Goal: Feedback & Contribution: Submit feedback/report problem

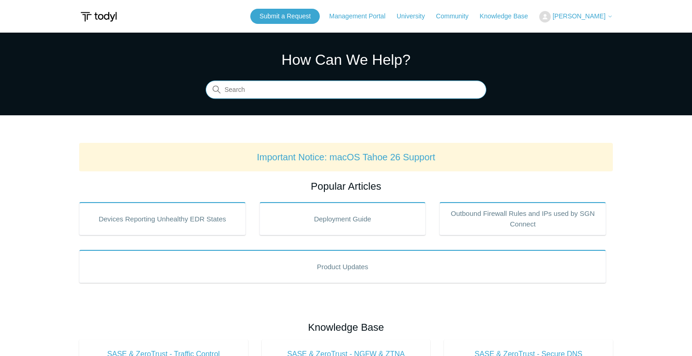
click at [345, 93] on input "Search" at bounding box center [346, 90] width 281 height 18
type input "move agents to new deployment group"
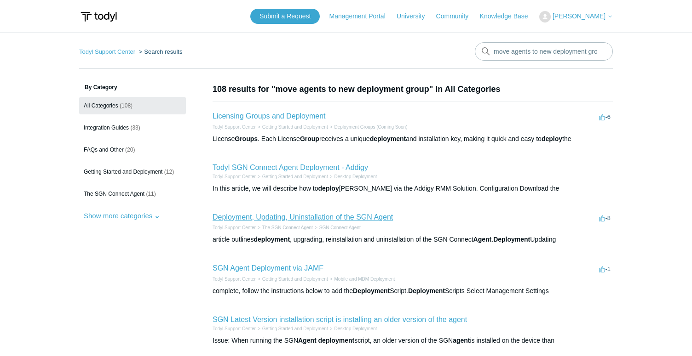
click at [247, 219] on link "Deployment, Updating, Uninstallation of the SGN Agent" at bounding box center [303, 217] width 180 height 8
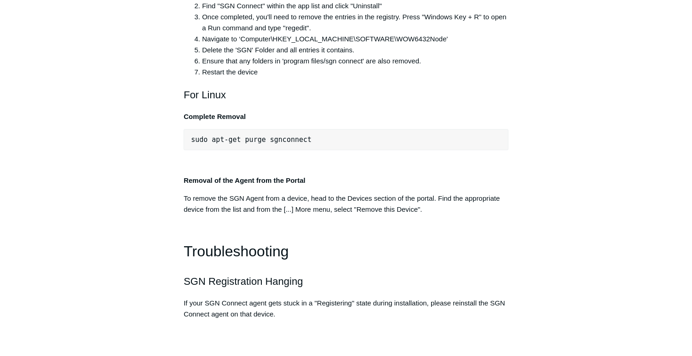
scroll to position [1925, 0]
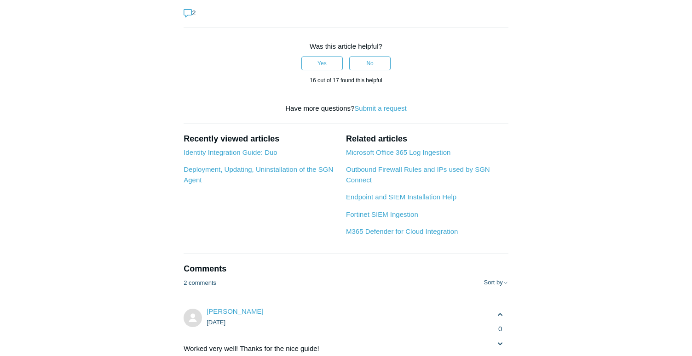
scroll to position [3073, 0]
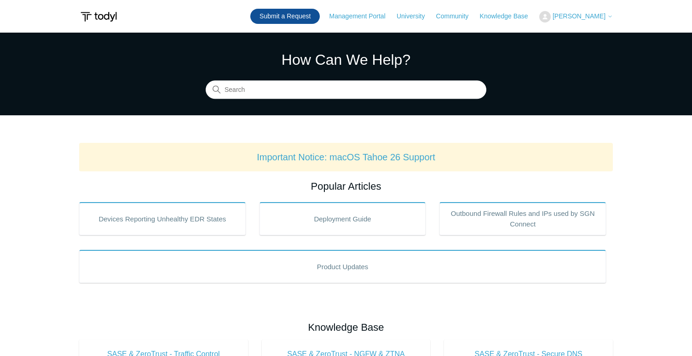
click at [308, 14] on link "Submit a Request" at bounding box center [284, 16] width 69 height 15
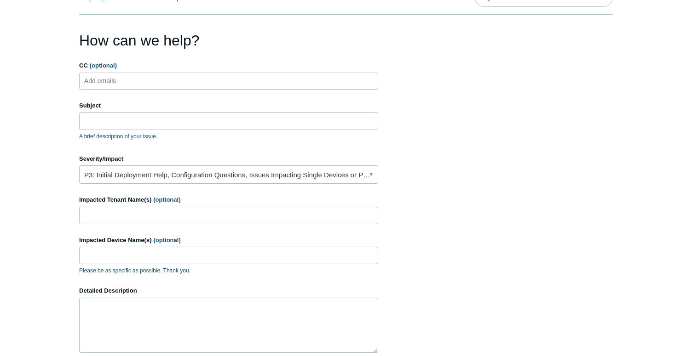
scroll to position [57, 0]
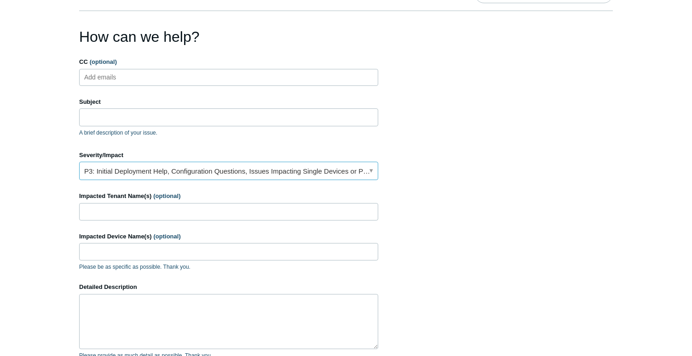
click at [341, 173] on link "P3: Initial Deployment Help, Configuration Questions, Issues Impacting Single D…" at bounding box center [228, 171] width 299 height 18
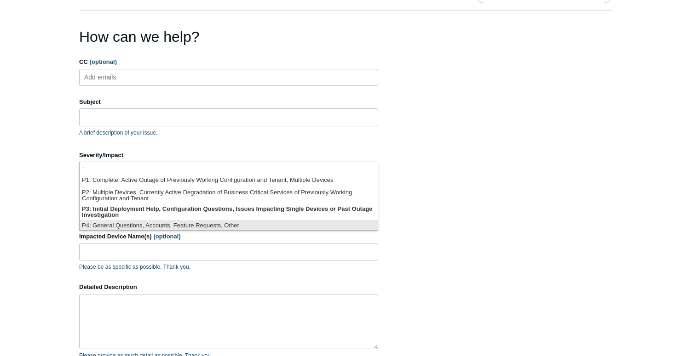
scroll to position [2, 0]
click at [340, 224] on li "P4: General Questions, Accounts, Feature Requests, Other" at bounding box center [229, 224] width 298 height 12
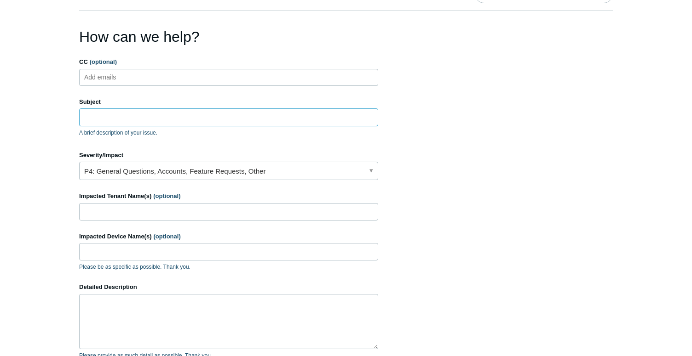
click at [312, 121] on input "Subject" at bounding box center [228, 117] width 299 height 17
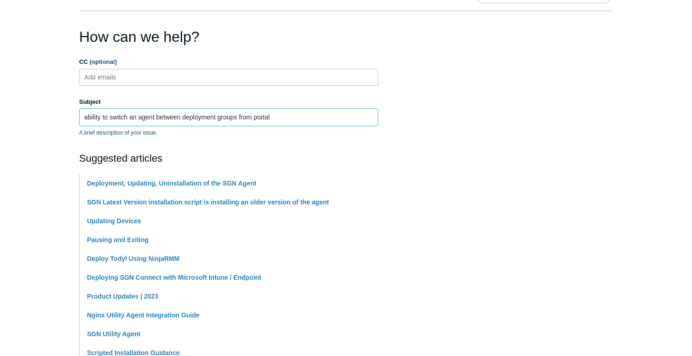
click at [265, 119] on input "ability to switch an agent between deployment groups from portal" at bounding box center [228, 117] width 299 height 17
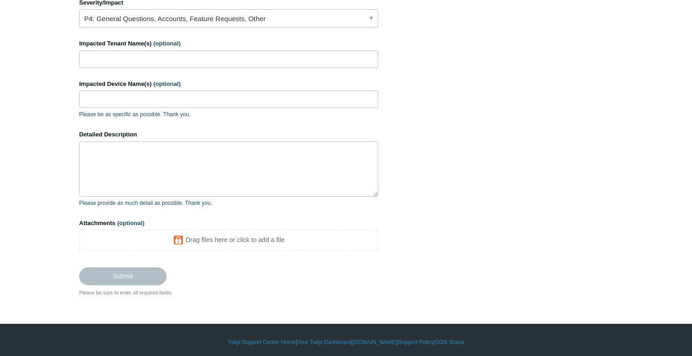
scroll to position [434, 0]
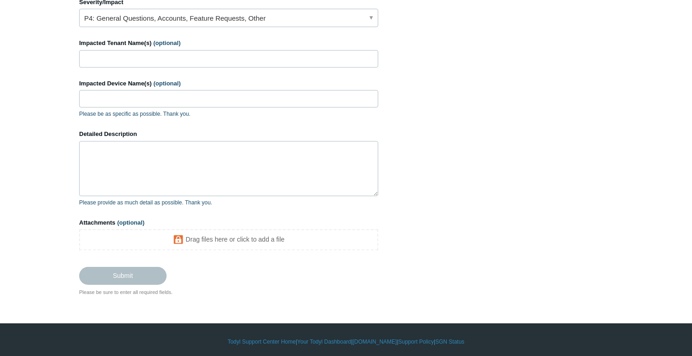
type input "ability to switch an agent between deployment groups from portal"
click at [192, 149] on textarea "Detailed Description" at bounding box center [228, 168] width 299 height 55
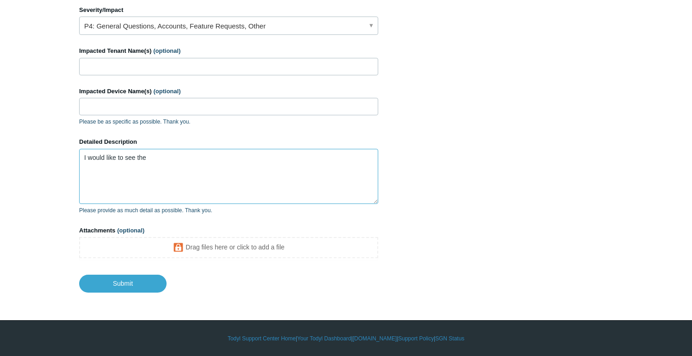
paste textarea "ability to switch an agent between deployment groups from portal"
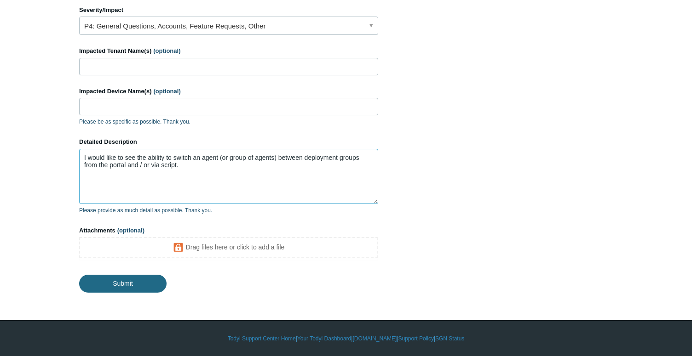
type textarea "I would like to see the ability to switch an agent (or group of agents) between…"
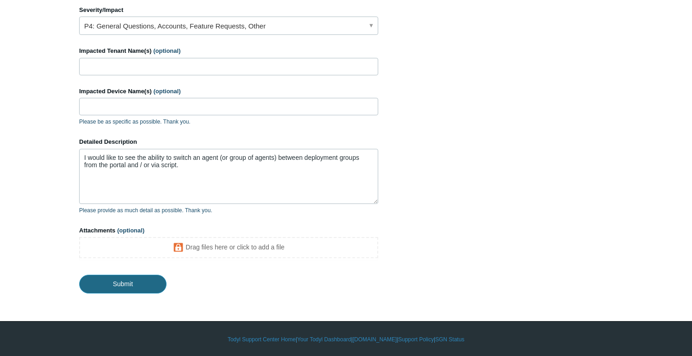
click at [115, 283] on input "Submit" at bounding box center [122, 284] width 87 height 18
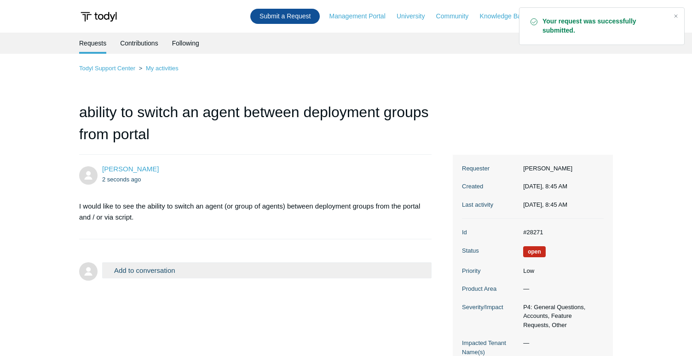
click at [287, 20] on link "Submit a Request" at bounding box center [284, 16] width 69 height 15
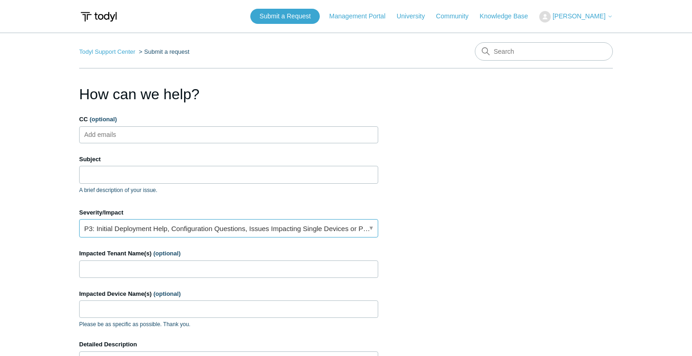
click at [244, 226] on link "P3: Initial Deployment Help, Configuration Questions, Issues Impacting Single D…" at bounding box center [228, 228] width 299 height 18
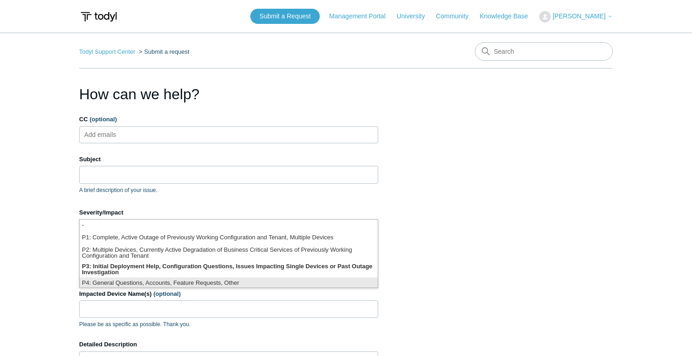
scroll to position [2, 0]
click at [247, 280] on li "P4: General Questions, Accounts, Feature Requests, Other" at bounding box center [229, 282] width 298 height 12
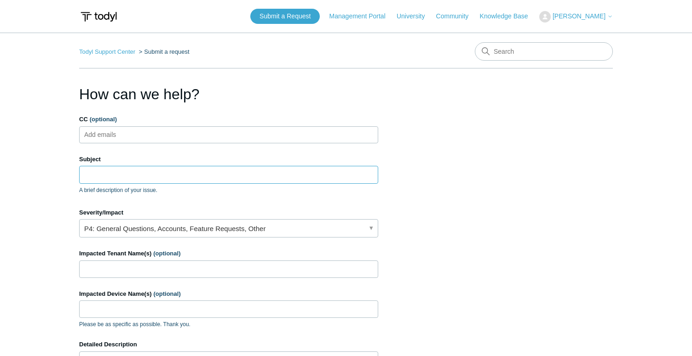
click at [255, 176] on input "Subject" at bounding box center [228, 174] width 299 height 17
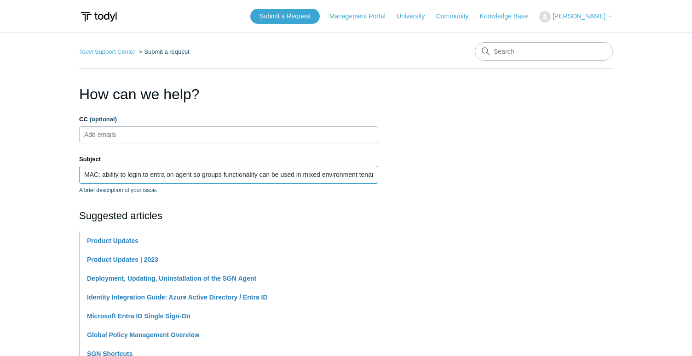
click at [215, 174] on input "MAC: ability to login to entra on agent so groups functionality can be used in …" at bounding box center [228, 174] width 299 height 17
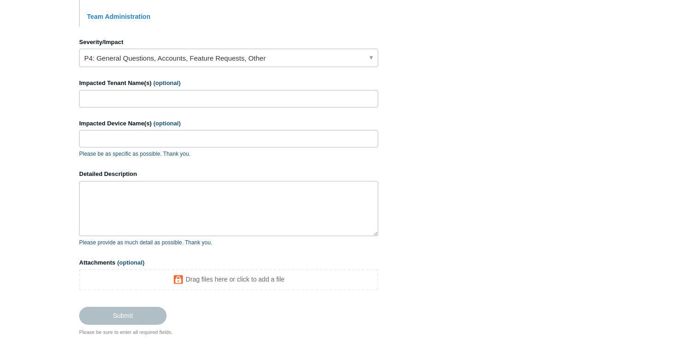
scroll to position [397, 0]
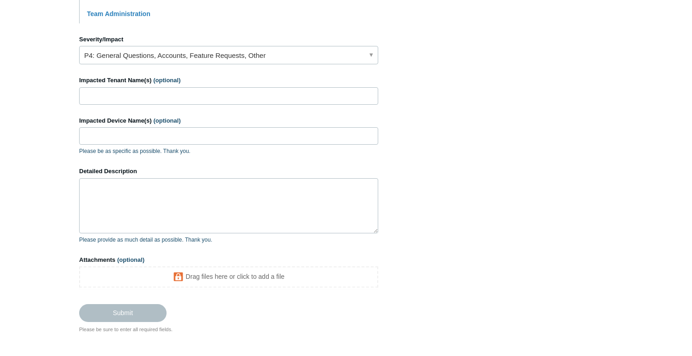
type input "MAC: ability to login to entra on agent so groups functionality can be used in …"
click at [106, 203] on textarea "Detailed Description" at bounding box center [228, 205] width 299 height 55
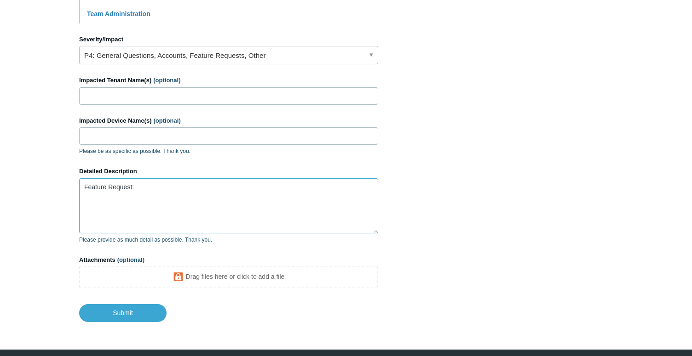
paste textarea "MAC: ability to login to entra on agent so groups functionality can be used in …"
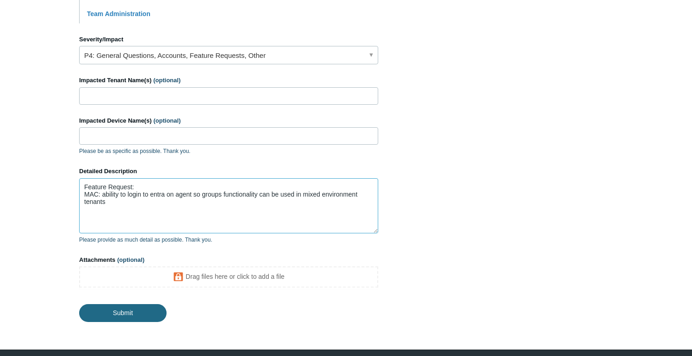
type textarea "Feature Request: MAC: ability to login to entra on agent so groups functionalit…"
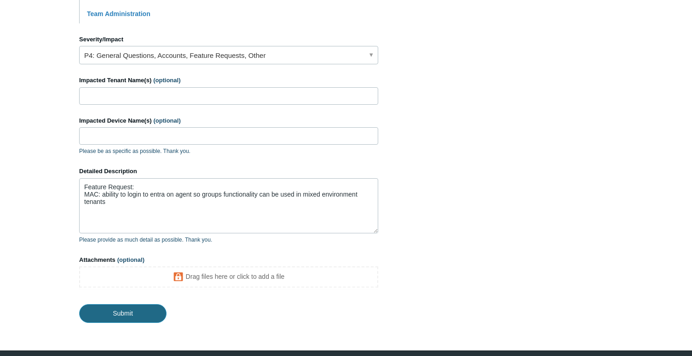
click at [128, 316] on input "Submit" at bounding box center [122, 314] width 87 height 18
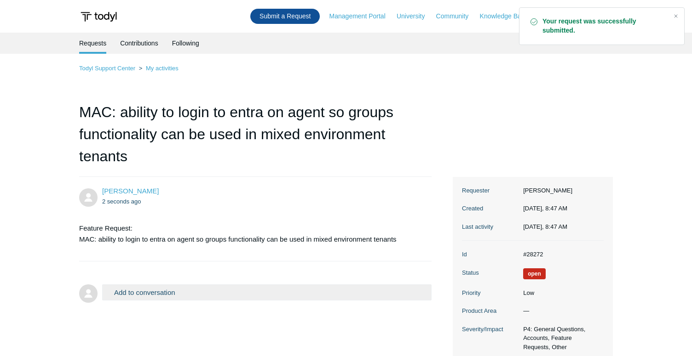
click at [303, 15] on link "Submit a Request" at bounding box center [284, 16] width 69 height 15
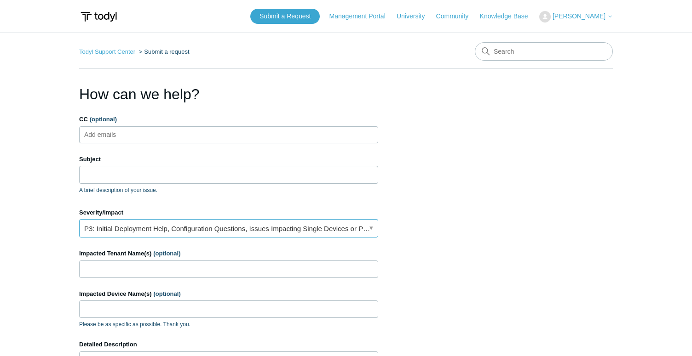
click at [292, 229] on link "P3: Initial Deployment Help, Configuration Questions, Issues Impacting Single D…" at bounding box center [228, 228] width 299 height 18
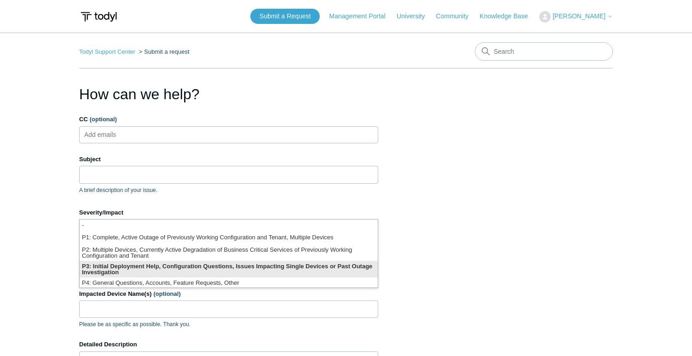
click at [302, 269] on li "P3: Initial Deployment Help, Configuration Questions, Issues Impacting Single D…" at bounding box center [229, 269] width 298 height 17
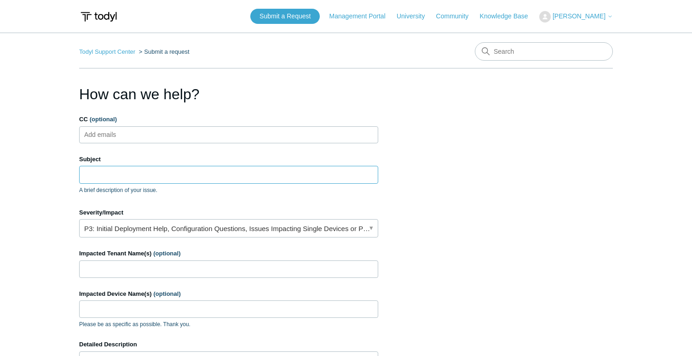
click at [295, 180] on input "Subject" at bounding box center [228, 174] width 299 height 17
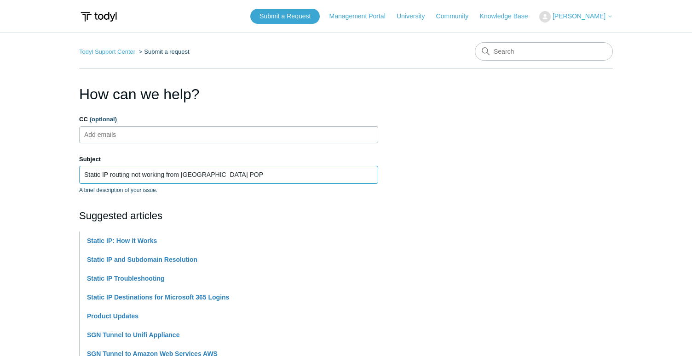
click at [245, 178] on input "Static IP routing not working from [GEOGRAPHIC_DATA] POP" at bounding box center [228, 174] width 299 height 17
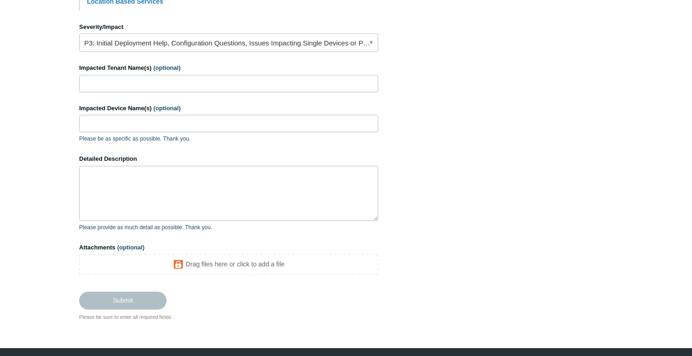
scroll to position [410, 0]
type input "Static IP routing not working from [GEOGRAPHIC_DATA] POP"
click at [238, 80] on input "Impacted Tenant Name(s) (optional)" at bounding box center [228, 83] width 299 height 17
click at [199, 125] on input "Impacted Device Name(s) (optional)" at bounding box center [228, 123] width 299 height 17
click at [110, 81] on input "smartweb-internal" at bounding box center [228, 83] width 299 height 17
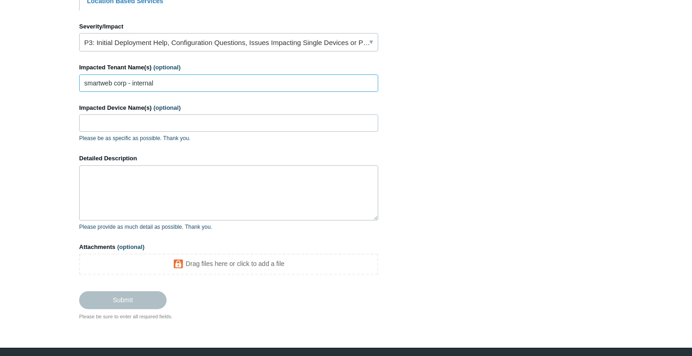
type input "smartweb corp - internal"
click at [121, 122] on input "Impacted Device Name(s) (optional)" at bounding box center [228, 123] width 299 height 17
paste input "Static IP routing not working from Singapore POP"
type input "m"
paste input "CEO-KW-WS-001.local"
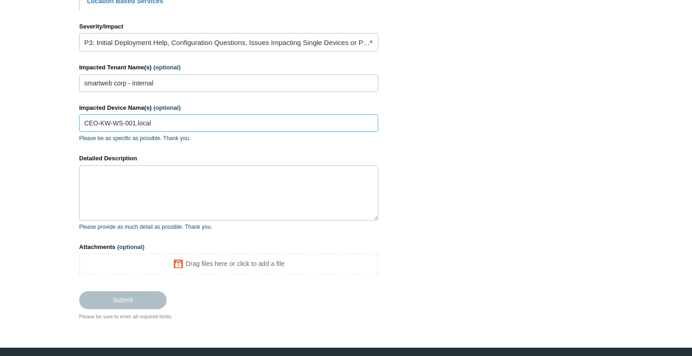
type input "CEO-KW-WS-001.local"
click at [215, 204] on textarea "Detailed Description" at bounding box center [228, 193] width 299 height 55
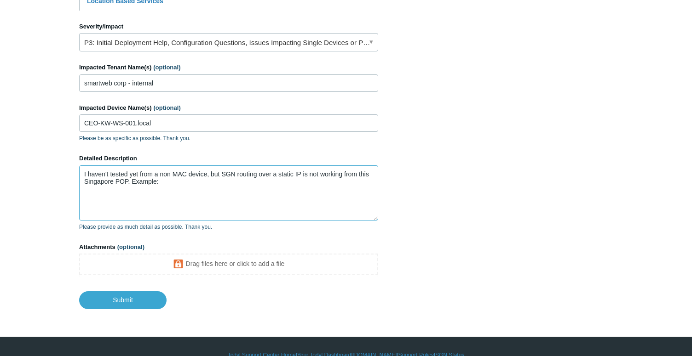
click at [266, 200] on textarea "I haven't tested yet from a non MAC device, but SGN routing over a static IP is…" at bounding box center [228, 193] width 299 height 55
paste textarea "https://ash1.smartwebusa.com:8006/"
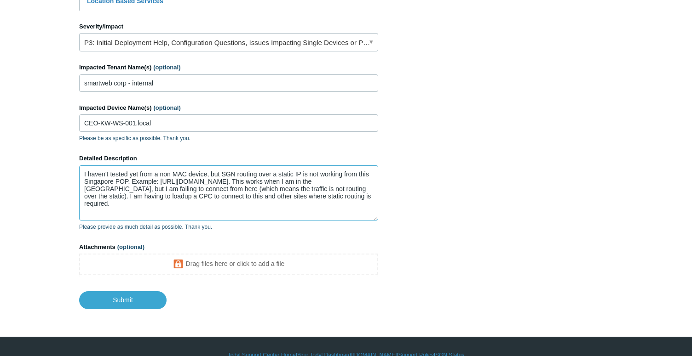
type textarea "I haven't tested yet from a non MAC device, but SGN routing over a static IP is…"
click at [306, 46] on link "P3: Initial Deployment Help, Configuration Questions, Issues Impacting Single D…" at bounding box center [228, 42] width 299 height 18
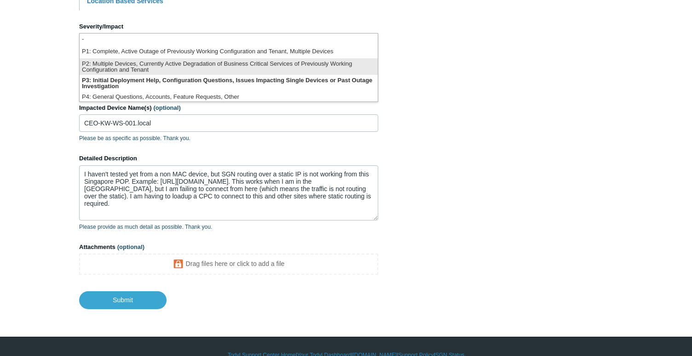
click at [306, 66] on li "P2: Multiple Devices, Currently Active Degradation of Business Critical Service…" at bounding box center [229, 66] width 298 height 17
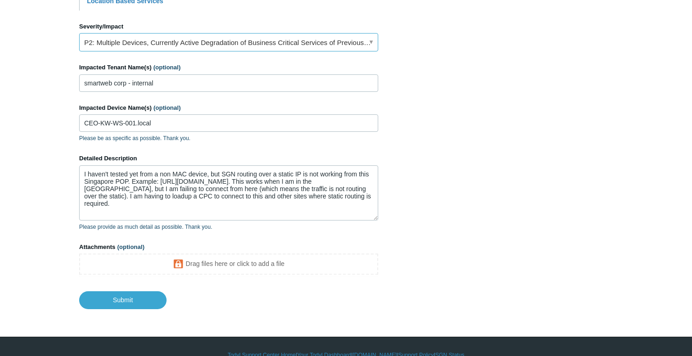
click at [316, 44] on link "P2: Multiple Devices, Currently Active Degradation of Business Critical Service…" at bounding box center [228, 42] width 299 height 18
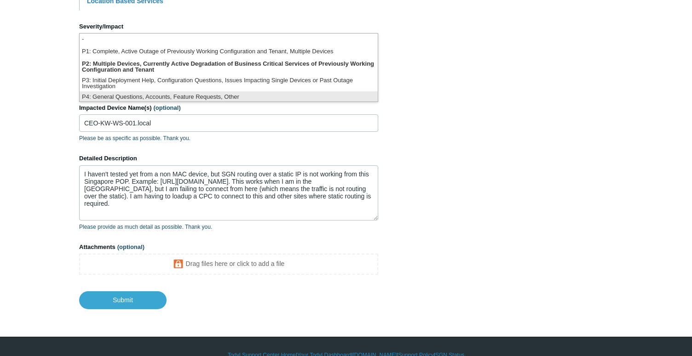
scroll to position [2, 0]
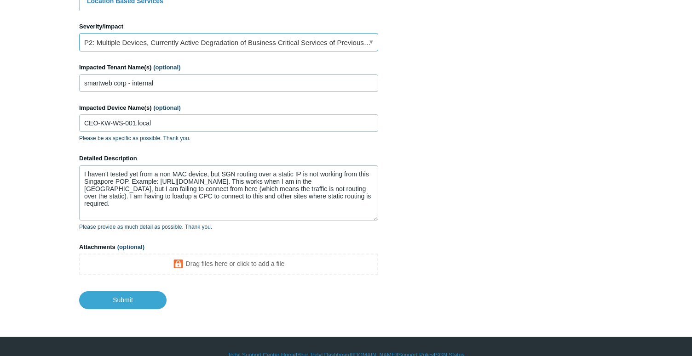
click at [244, 45] on link "P2: Multiple Devices, Currently Active Degradation of Business Critical Service…" at bounding box center [228, 42] width 299 height 18
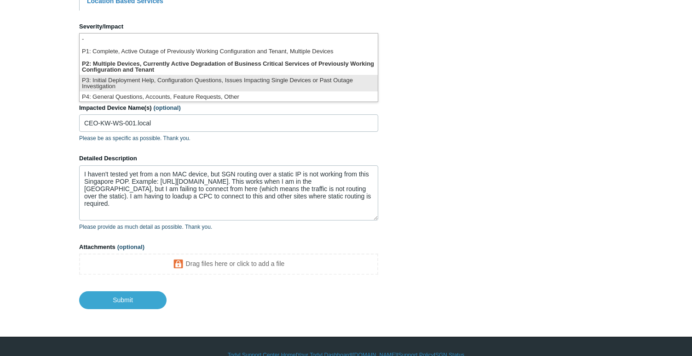
click at [260, 81] on li "P3: Initial Deployment Help, Configuration Questions, Issues Impacting Single D…" at bounding box center [229, 83] width 298 height 17
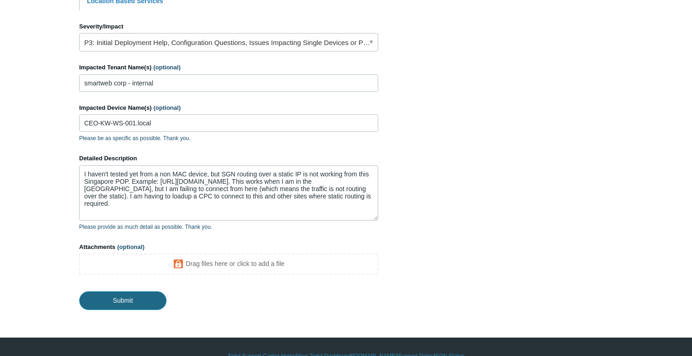
click at [124, 299] on input "Submit" at bounding box center [122, 301] width 87 height 18
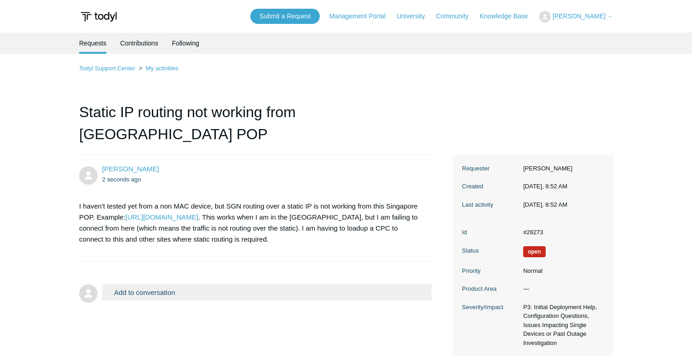
click at [127, 285] on button "Add to conversation" at bounding box center [266, 293] width 329 height 16
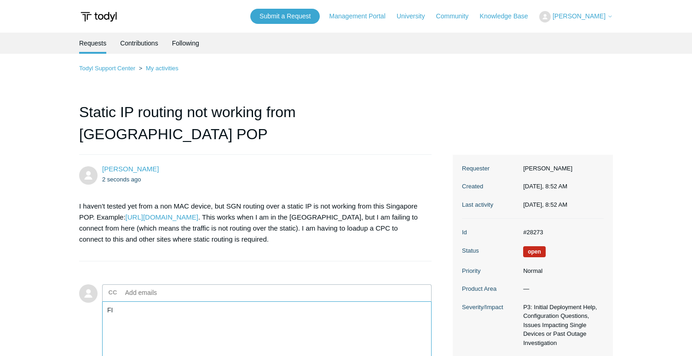
type textarea "F"
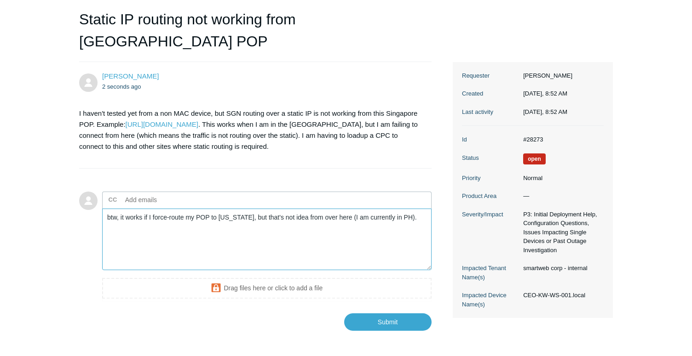
scroll to position [93, 0]
click at [298, 208] on textarea "btw, it works if I force-route my POP to Virginia, but that's not idea from ove…" at bounding box center [266, 239] width 329 height 62
type textarea "btw, it works if I force-route my POP to Virginia, but that's not ideal from ov…"
click at [390, 313] on input "Submit" at bounding box center [387, 322] width 87 height 18
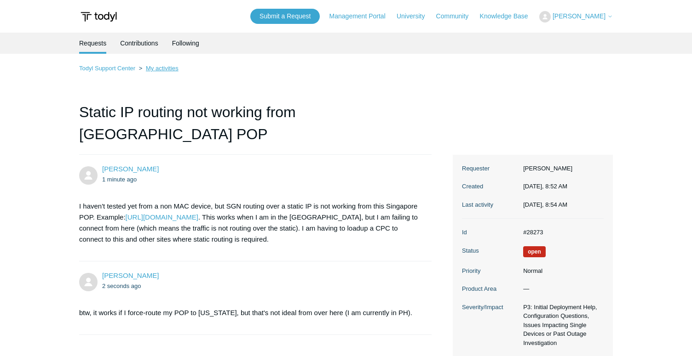
click at [152, 68] on link "My activities" at bounding box center [162, 68] width 33 height 7
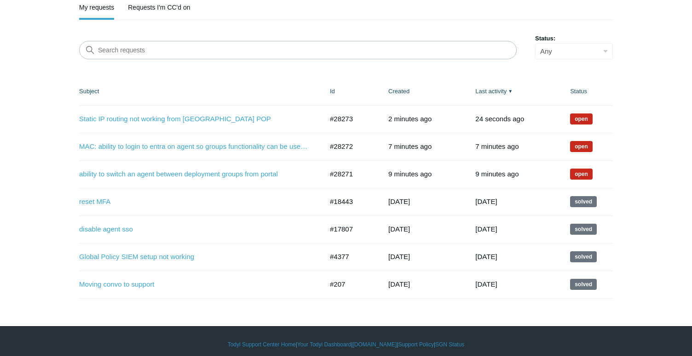
scroll to position [107, 0]
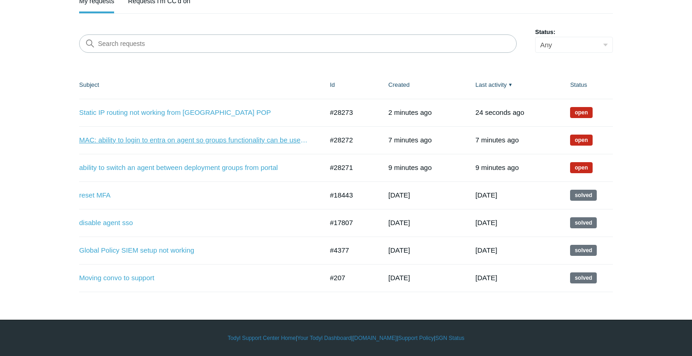
click at [219, 144] on link "MAC: ability to login to entra on agent so groups functionality can be used in …" at bounding box center [194, 140] width 230 height 11
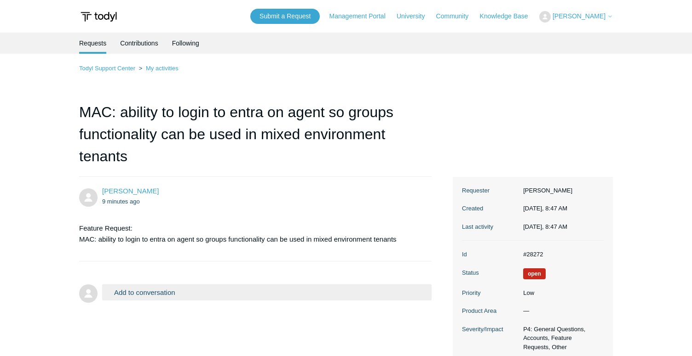
click at [197, 294] on button "Add to conversation" at bounding box center [266, 293] width 329 height 16
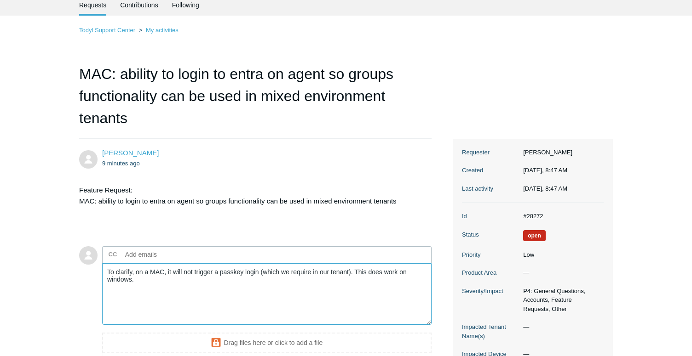
scroll to position [131, 0]
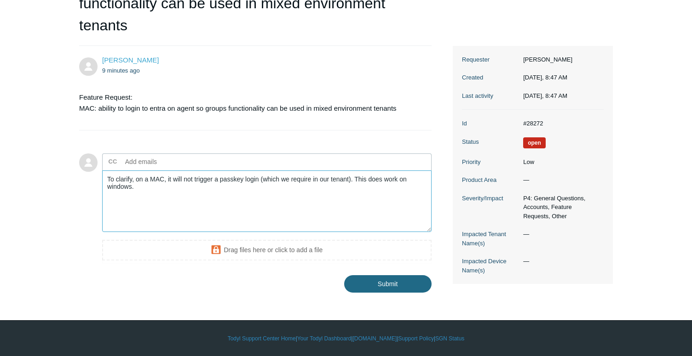
type textarea "To clarify, on a MAC, it will not trigger a passkey login (which we require in …"
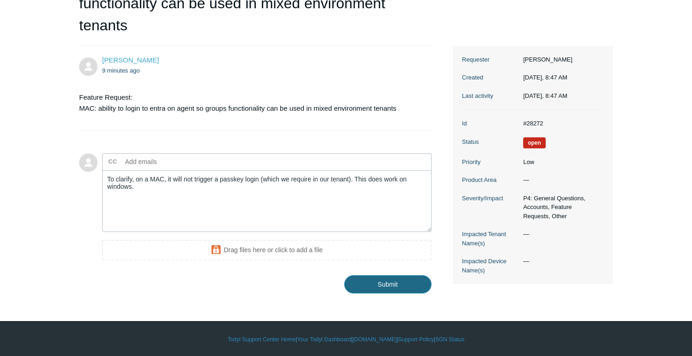
click at [388, 283] on input "Submit" at bounding box center [387, 285] width 87 height 18
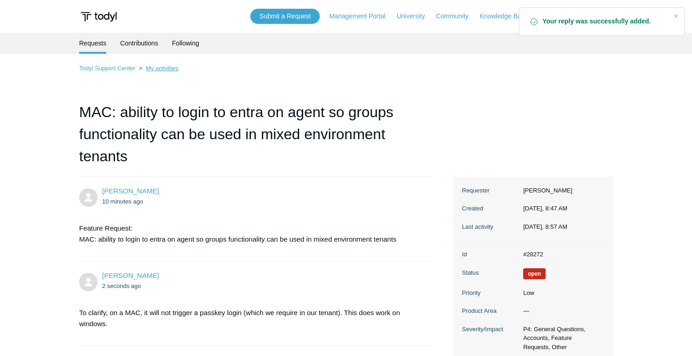
click at [157, 69] on link "My activities" at bounding box center [162, 68] width 33 height 7
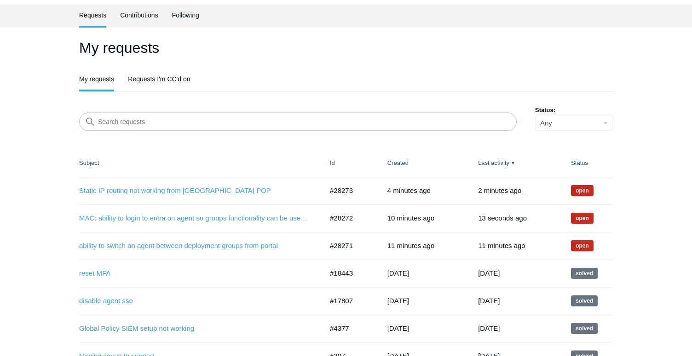
scroll to position [107, 0]
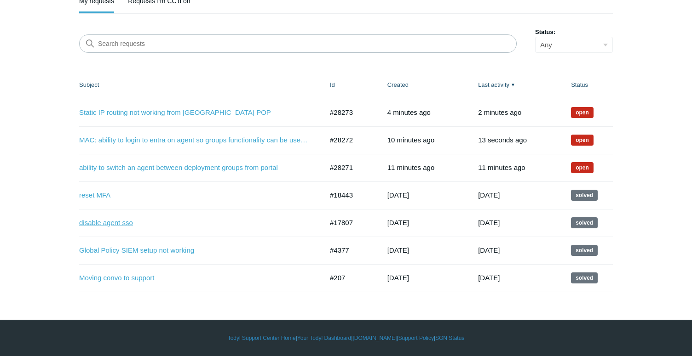
click at [89, 223] on link "disable agent sso" at bounding box center [194, 223] width 230 height 11
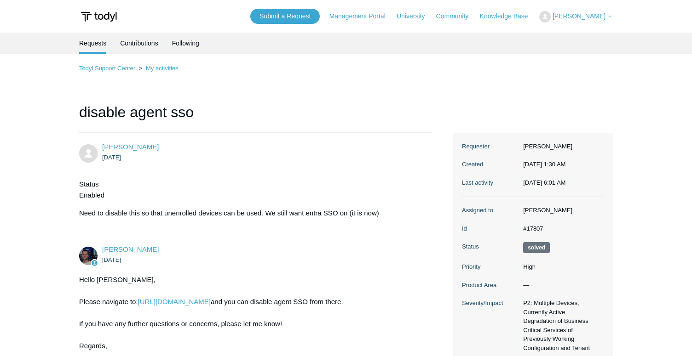
click at [152, 69] on link "My activities" at bounding box center [162, 68] width 33 height 7
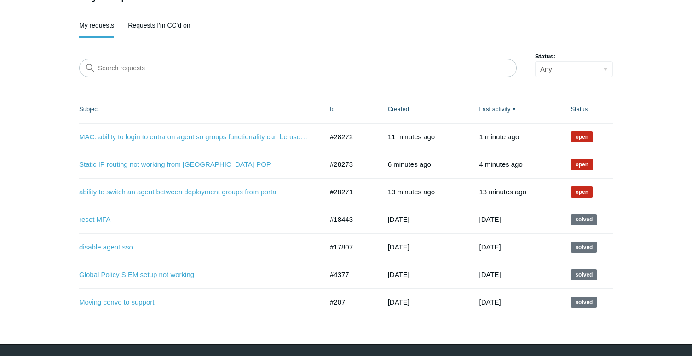
scroll to position [107, 0]
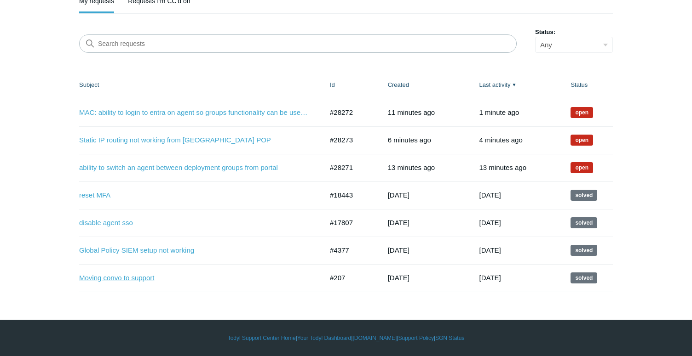
click at [87, 279] on link "Moving convo to support" at bounding box center [194, 278] width 230 height 11
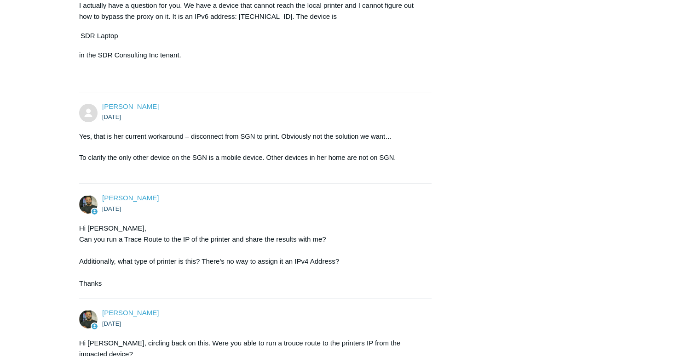
scroll to position [482, 0]
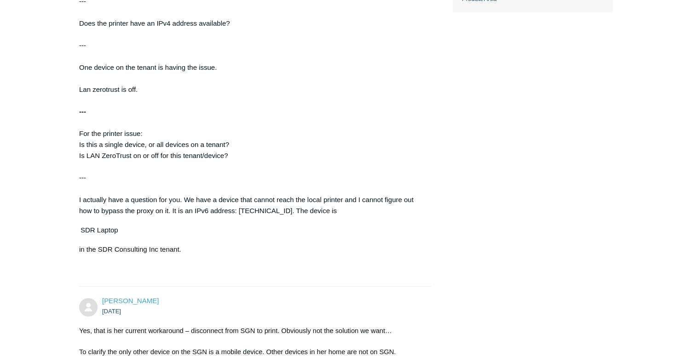
scroll to position [0, 0]
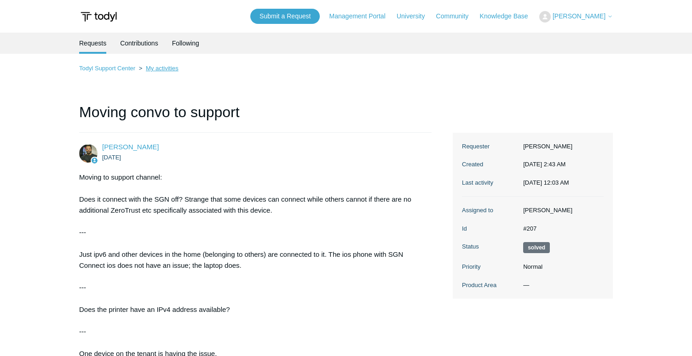
click at [152, 69] on link "My activities" at bounding box center [162, 68] width 33 height 7
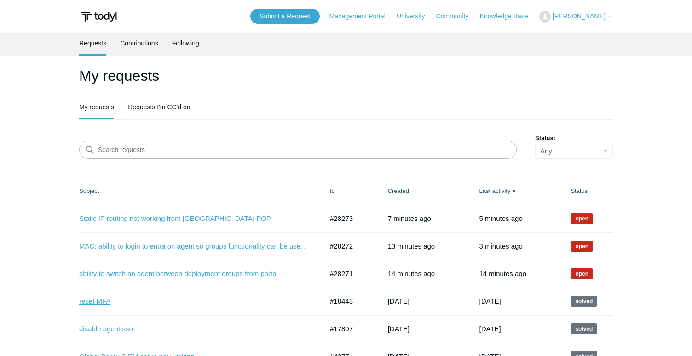
click at [85, 300] on link "reset MFA" at bounding box center [194, 302] width 230 height 11
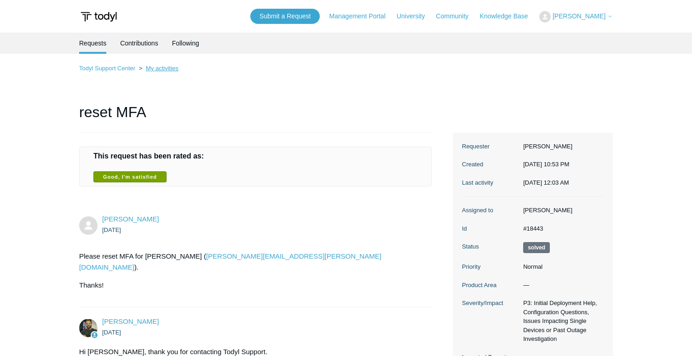
click at [153, 70] on link "My activities" at bounding box center [162, 68] width 33 height 7
